Goal: Task Accomplishment & Management: Manage account settings

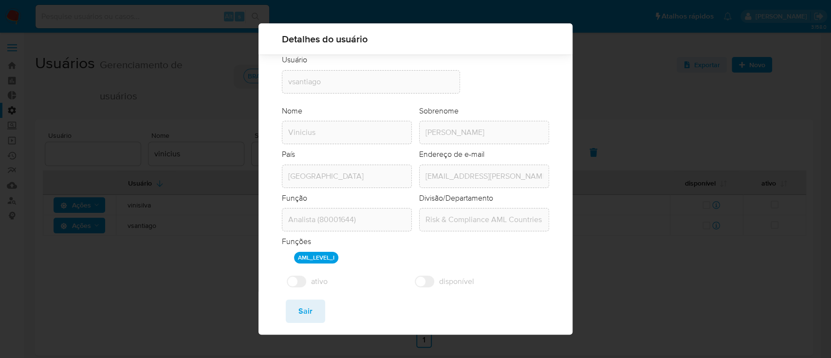
scroll to position [47, 0]
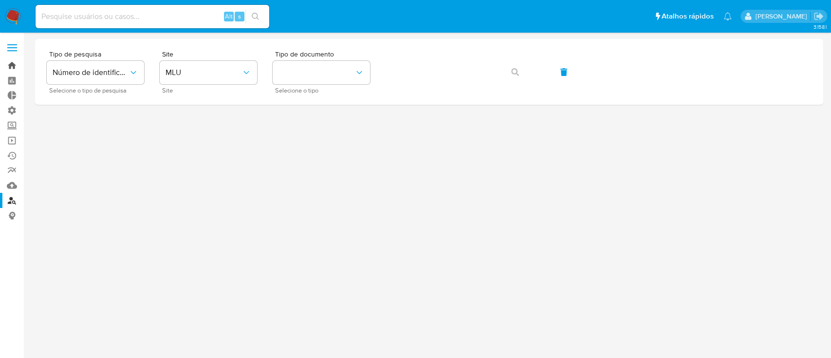
click at [11, 67] on link "Bandeja" at bounding box center [58, 65] width 116 height 15
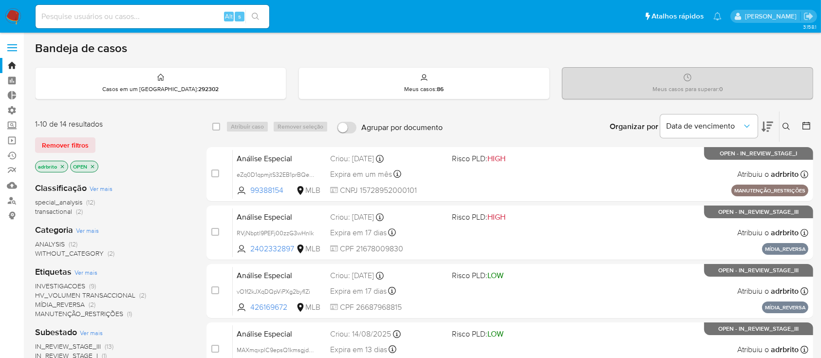
click at [63, 165] on icon "close-filter" at bounding box center [62, 166] width 3 height 3
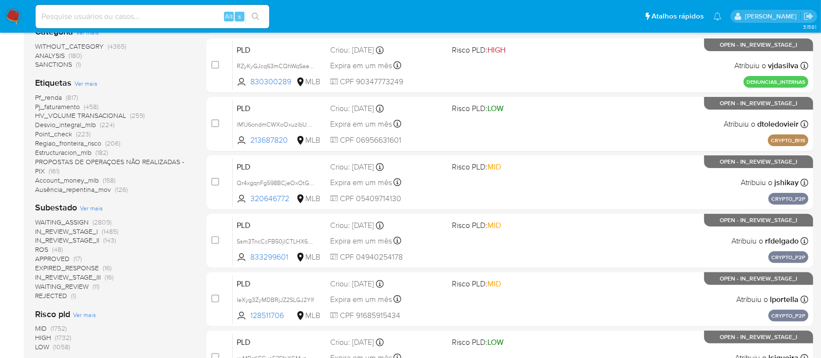
scroll to position [221, 0]
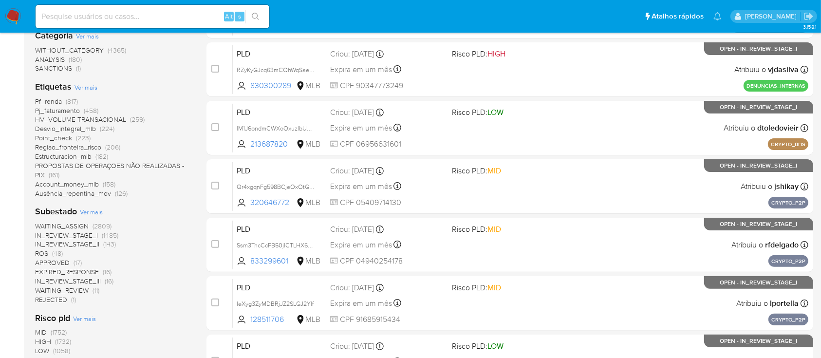
click at [40, 253] on span "ROS" at bounding box center [41, 253] width 13 height 10
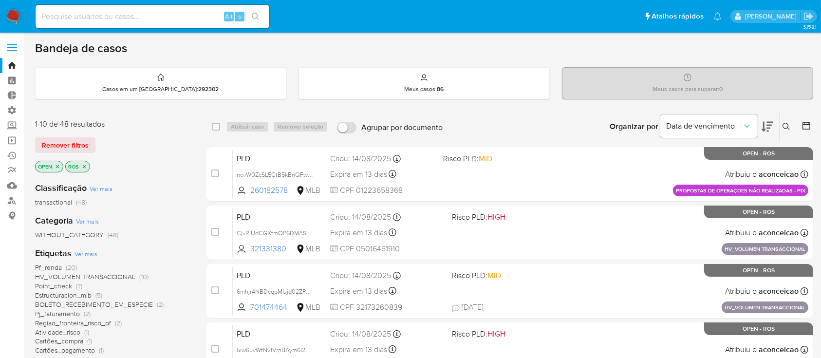
click at [58, 164] on icon "close-filter" at bounding box center [58, 167] width 6 height 6
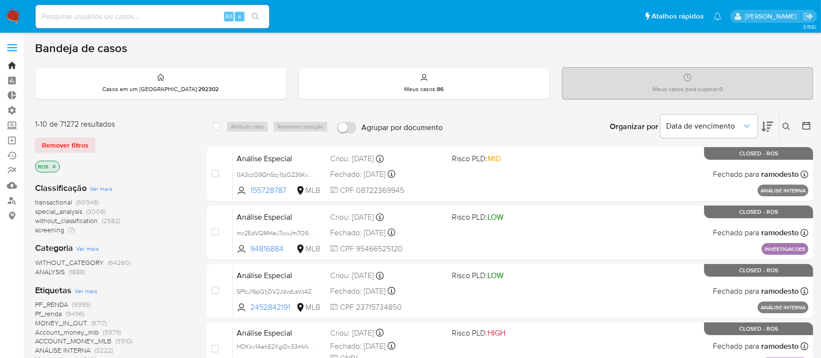
click at [17, 63] on link "Bandeja" at bounding box center [58, 65] width 116 height 15
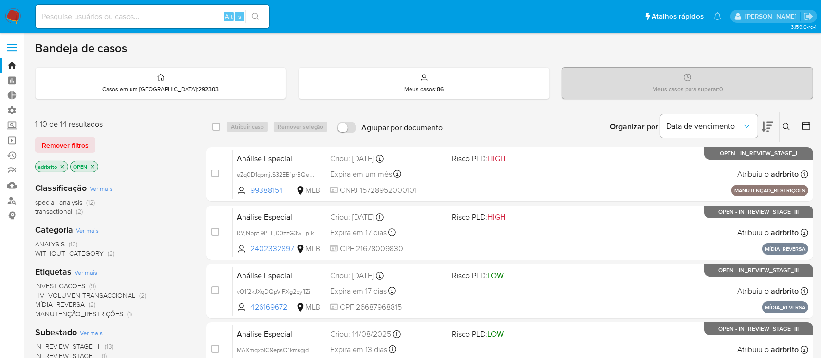
click at [13, 40] on label at bounding box center [12, 47] width 24 height 20
click at [0, 0] on input "checkbox" at bounding box center [0, 0] width 0 height 0
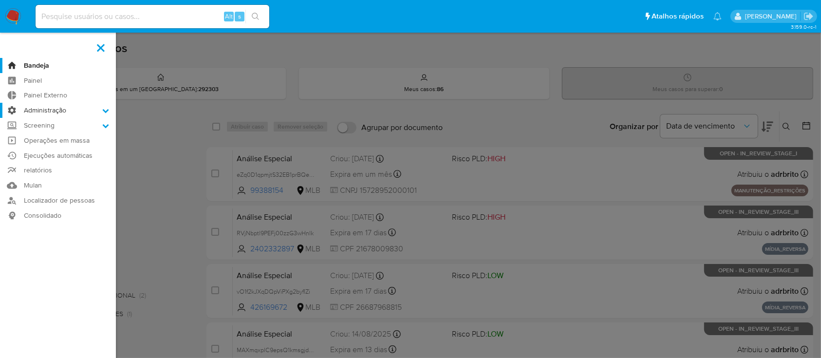
click at [107, 110] on icon at bounding box center [106, 111] width 6 height 4
click at [0, 0] on input "Administração" at bounding box center [0, 0] width 0 height 0
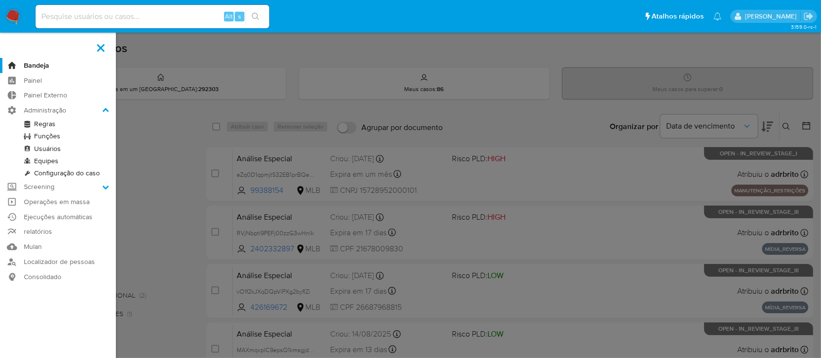
click at [43, 152] on link "Usuários" at bounding box center [58, 149] width 116 height 12
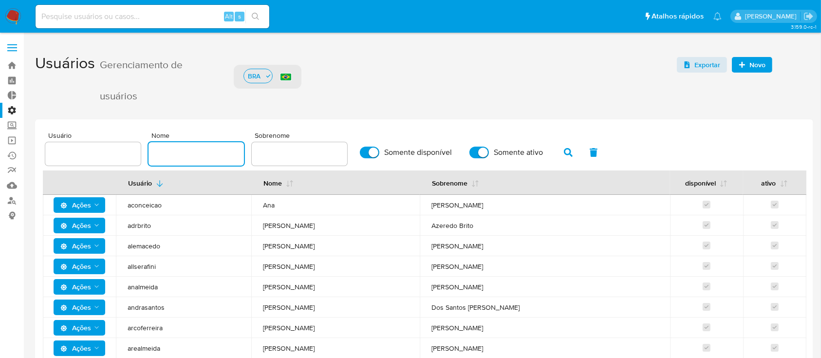
click at [199, 156] on input "text" at bounding box center [195, 153] width 95 height 13
type input "[PERSON_NAME]"
click at [571, 150] on icon "button" at bounding box center [568, 152] width 9 height 9
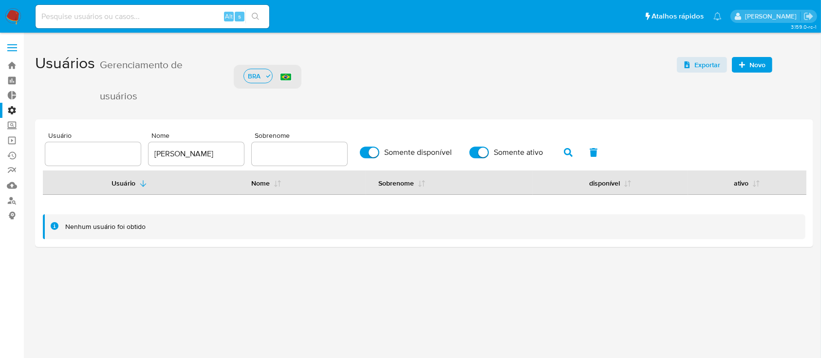
click at [373, 150] on input "Somente disponível" at bounding box center [369, 153] width 19 height 12
checkbox input "false"
click at [483, 149] on input "Somente ativo" at bounding box center [478, 153] width 19 height 12
checkbox input "false"
click at [564, 154] on icon "button" at bounding box center [568, 152] width 9 height 9
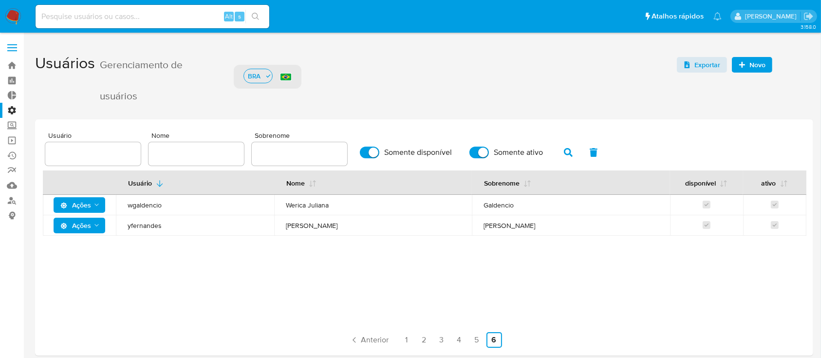
click at [171, 298] on div "Usuário Nome Sobrenome disponível ativo Ações wgaldencio Werica Juliana Galdenc…" at bounding box center [424, 243] width 762 height 146
click at [375, 156] on input "Somente disponível" at bounding box center [369, 153] width 19 height 12
checkbox input "false"
click at [476, 154] on input "Somente ativo" at bounding box center [478, 153] width 19 height 12
checkbox input "false"
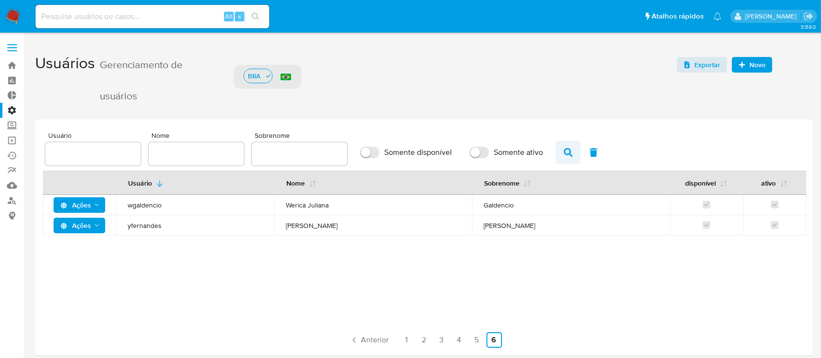
click at [568, 148] on icon "button" at bounding box center [568, 152] width 9 height 9
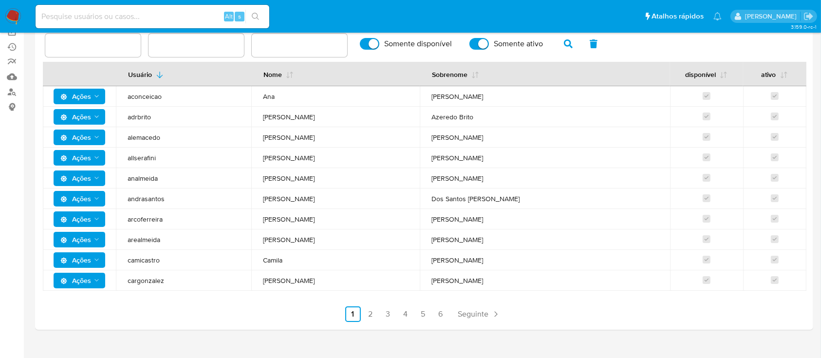
scroll to position [109, 0]
click at [470, 23] on ul "Pausado Ver notificaciones Alt s Atalhos rápidos Presiona las siguientes teclas…" at bounding box center [379, 16] width 696 height 24
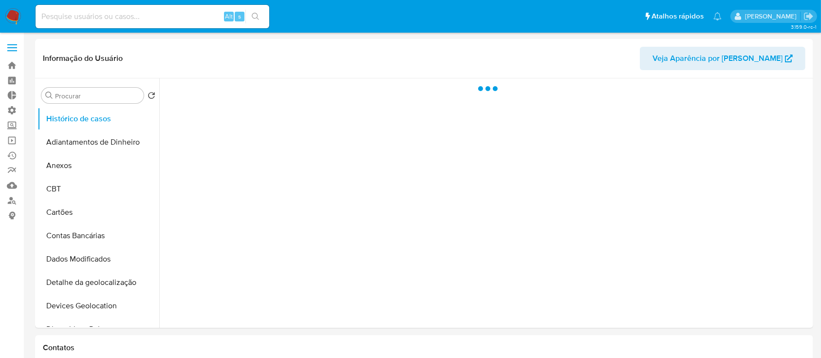
select select "10"
